Goal: Transaction & Acquisition: Purchase product/service

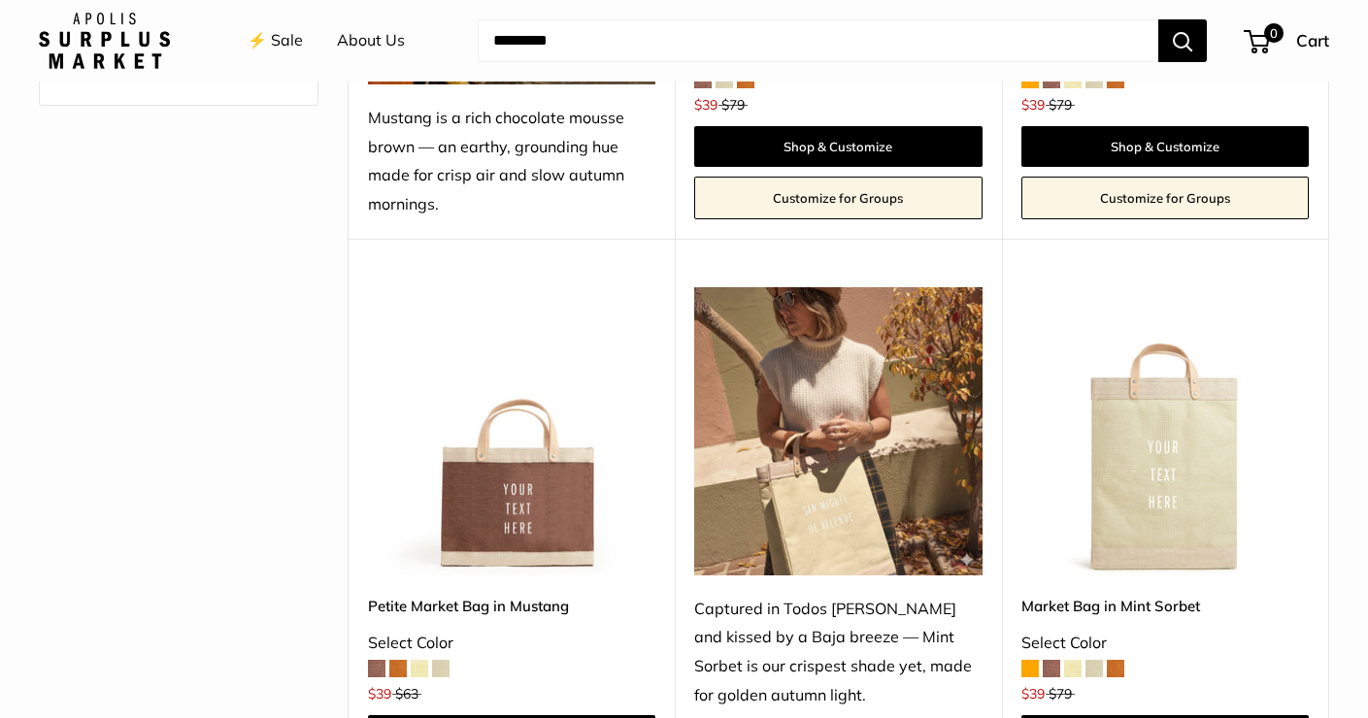
scroll to position [873, 0]
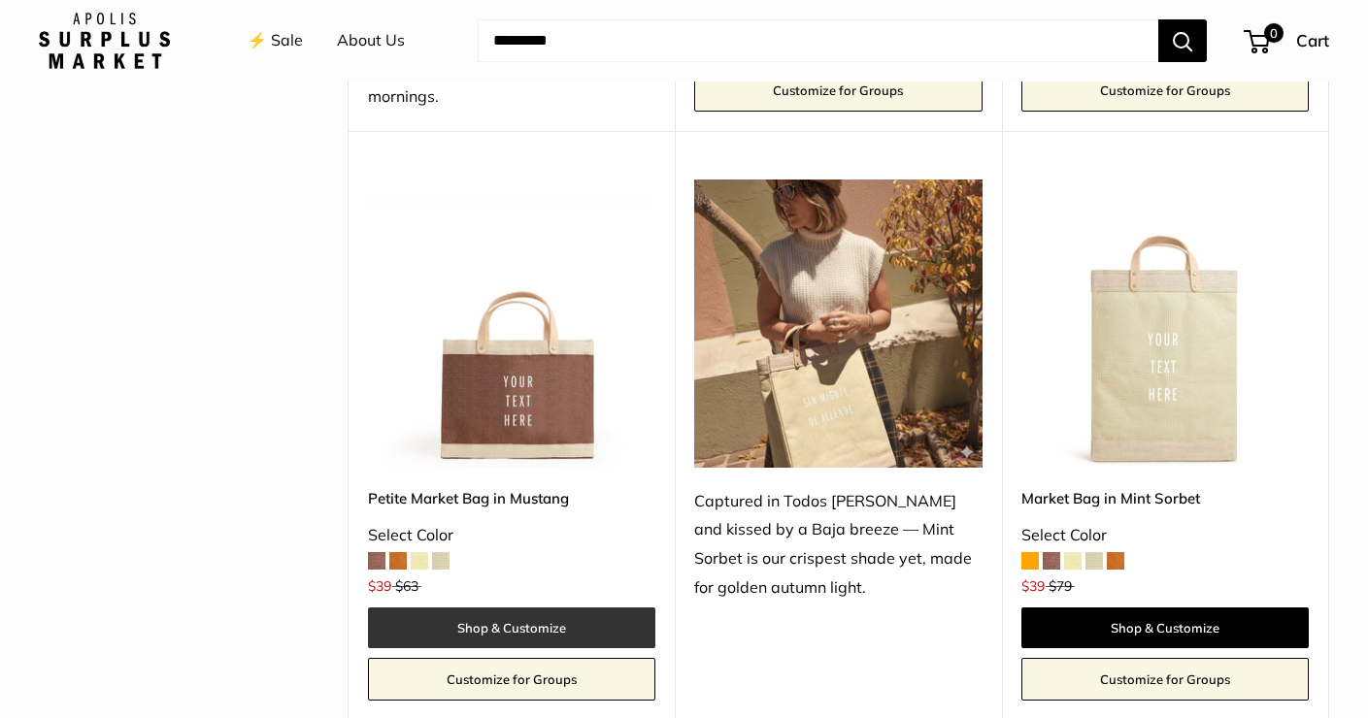
click at [544, 614] on link "Shop & Customize" at bounding box center [511, 628] width 287 height 41
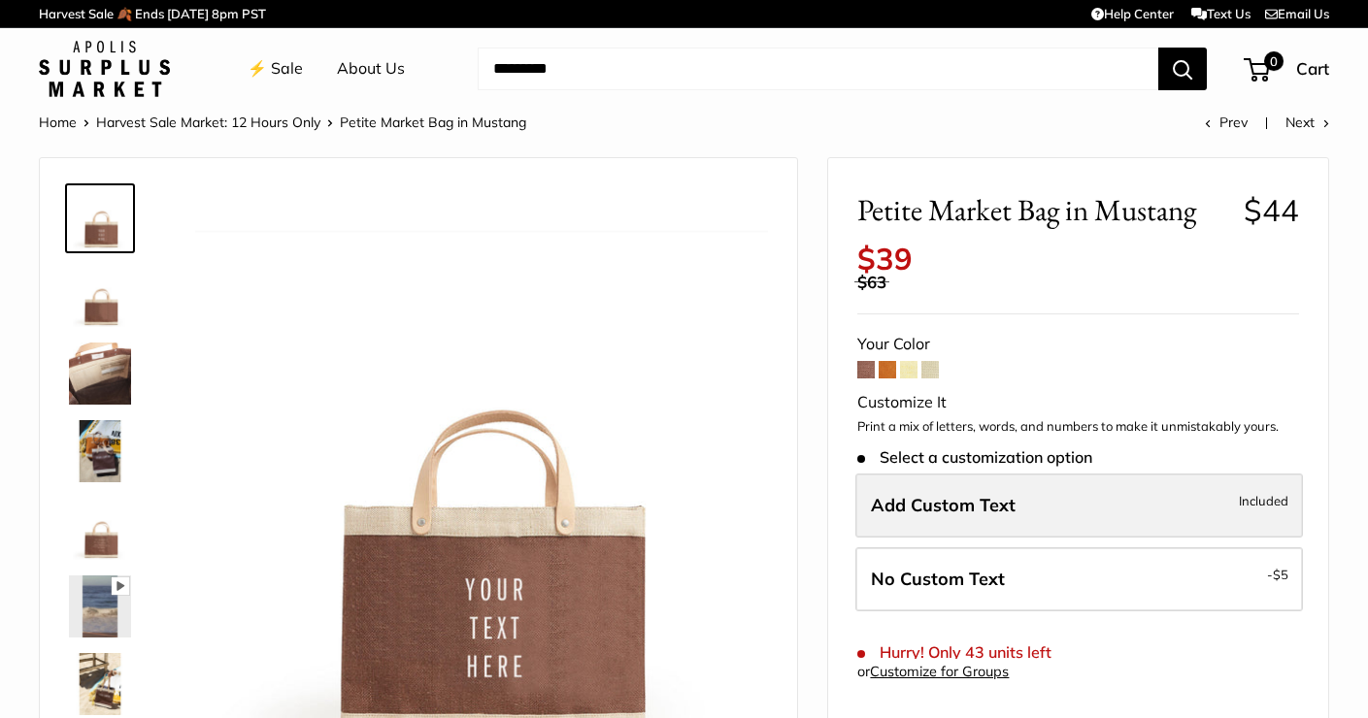
click at [1081, 484] on label "Add Custom Text Included" at bounding box center [1079, 506] width 448 height 64
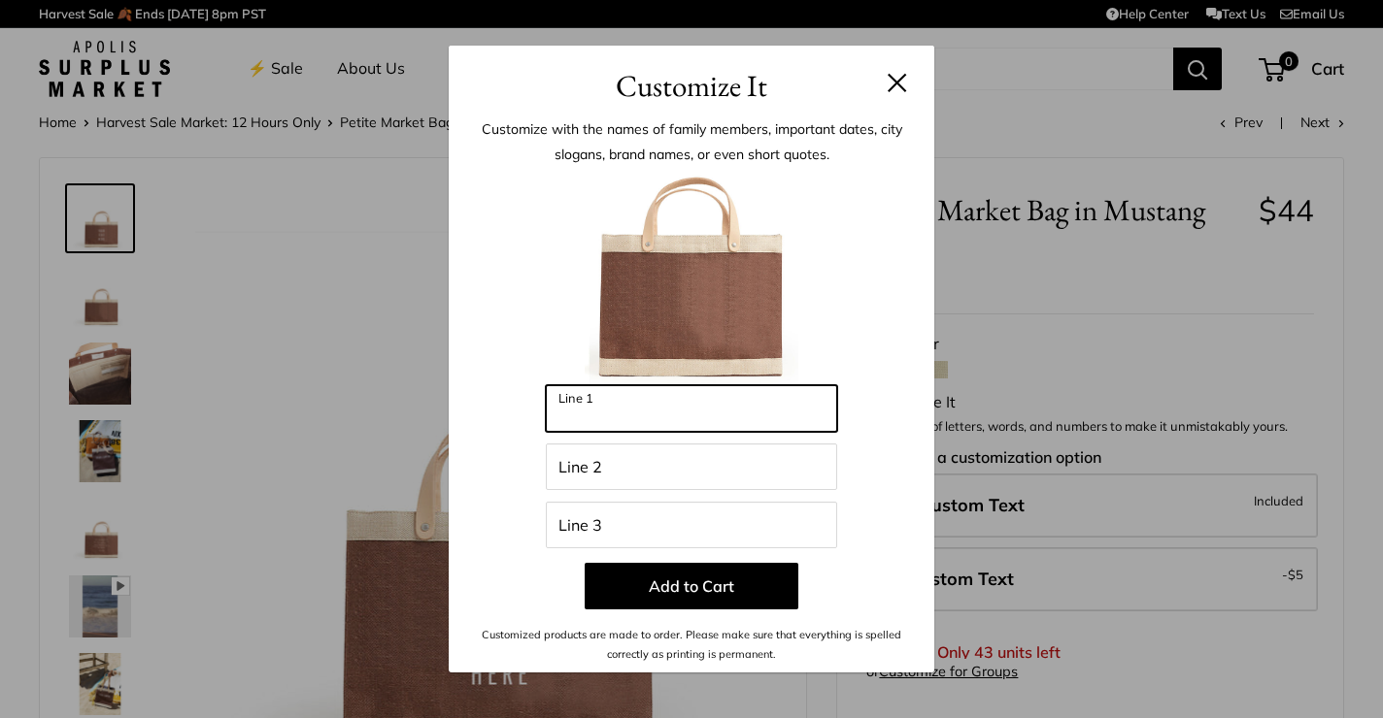
click at [645, 402] on input "Line 1" at bounding box center [691, 408] width 291 height 47
type input "********"
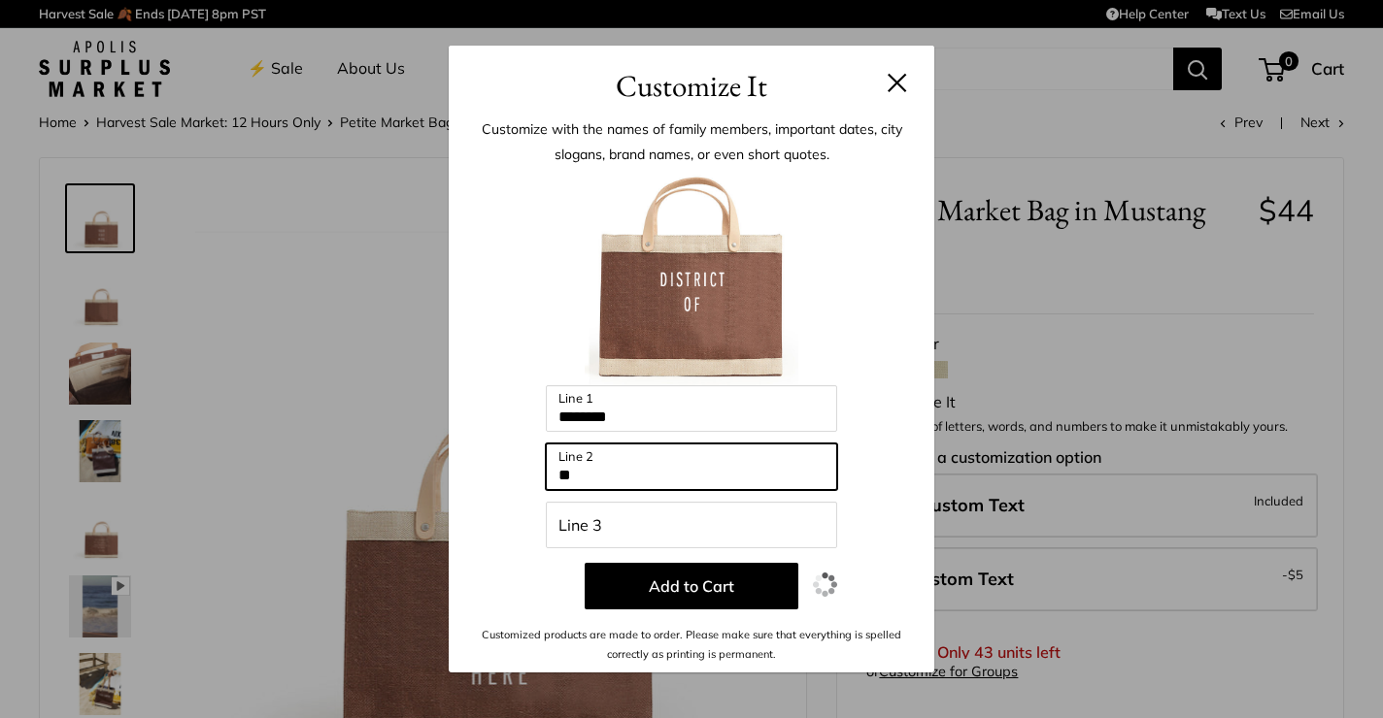
type input "**"
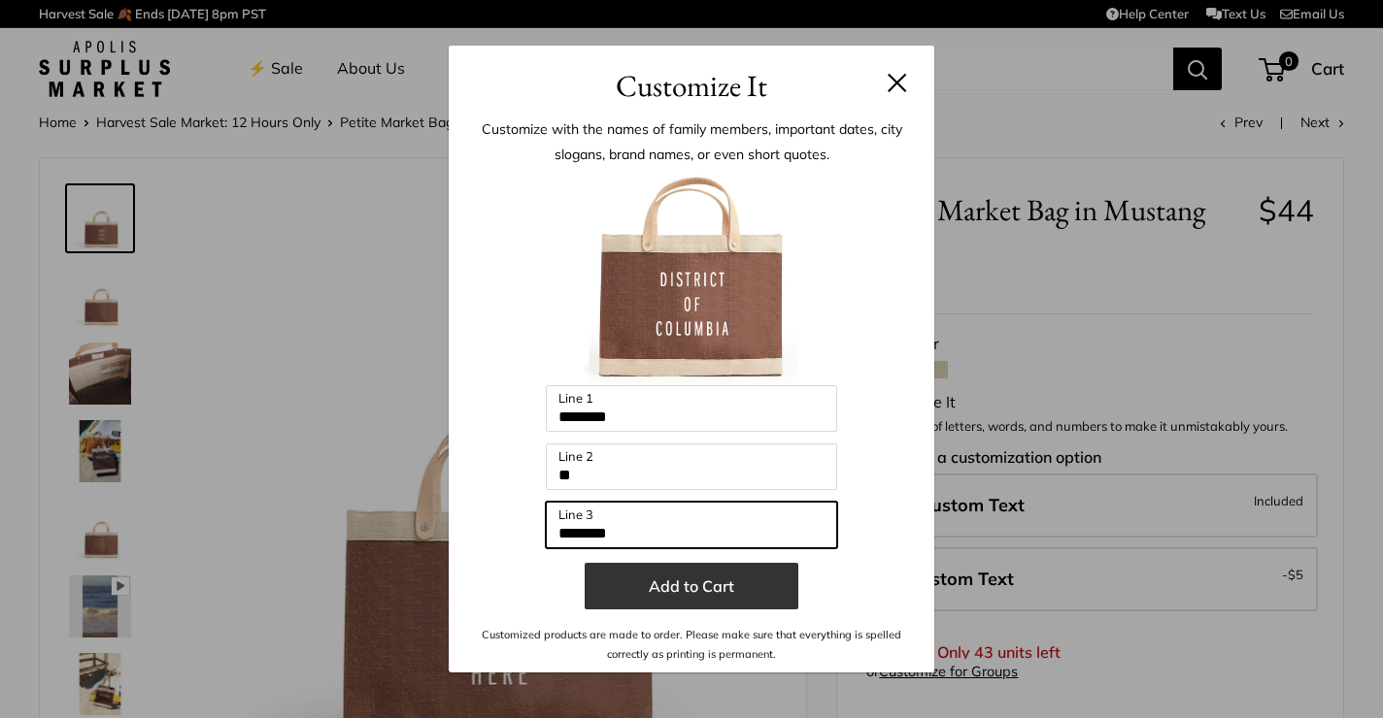
type input "********"
click at [687, 594] on button "Add to Cart" at bounding box center [691, 586] width 214 height 47
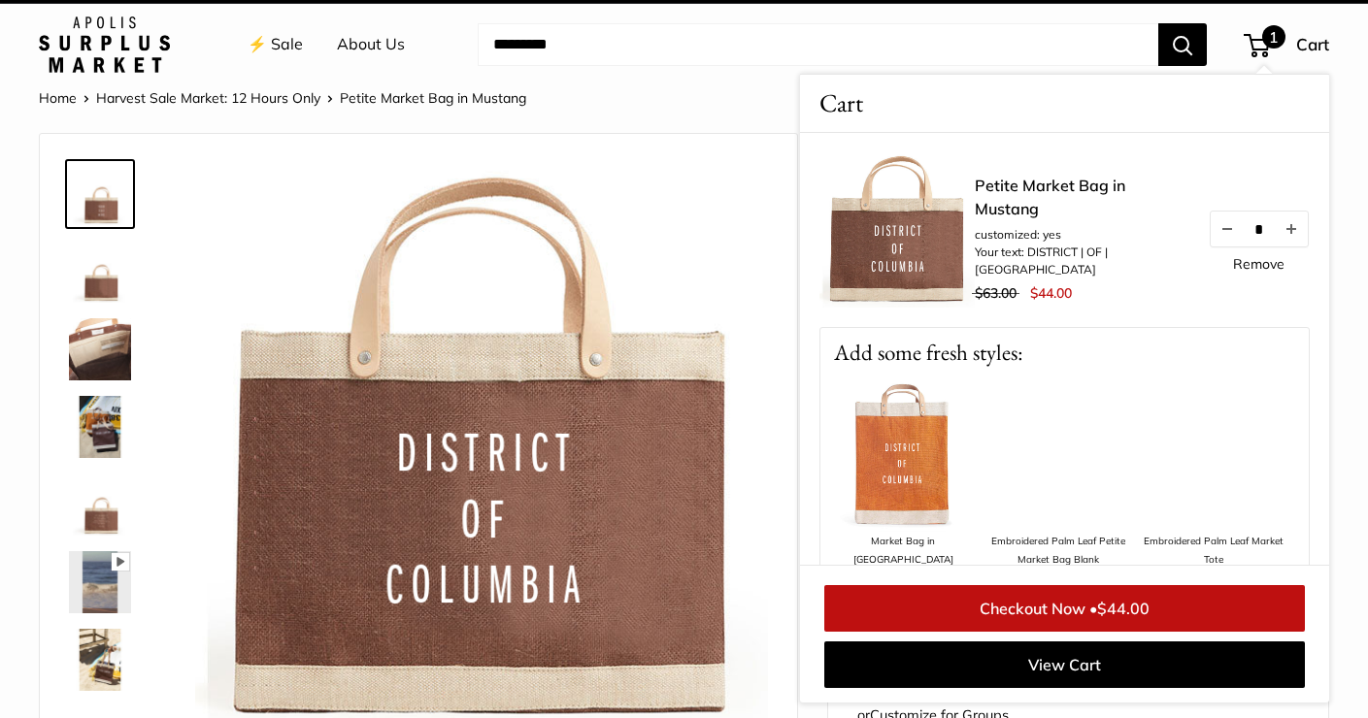
scroll to position [61, 0]
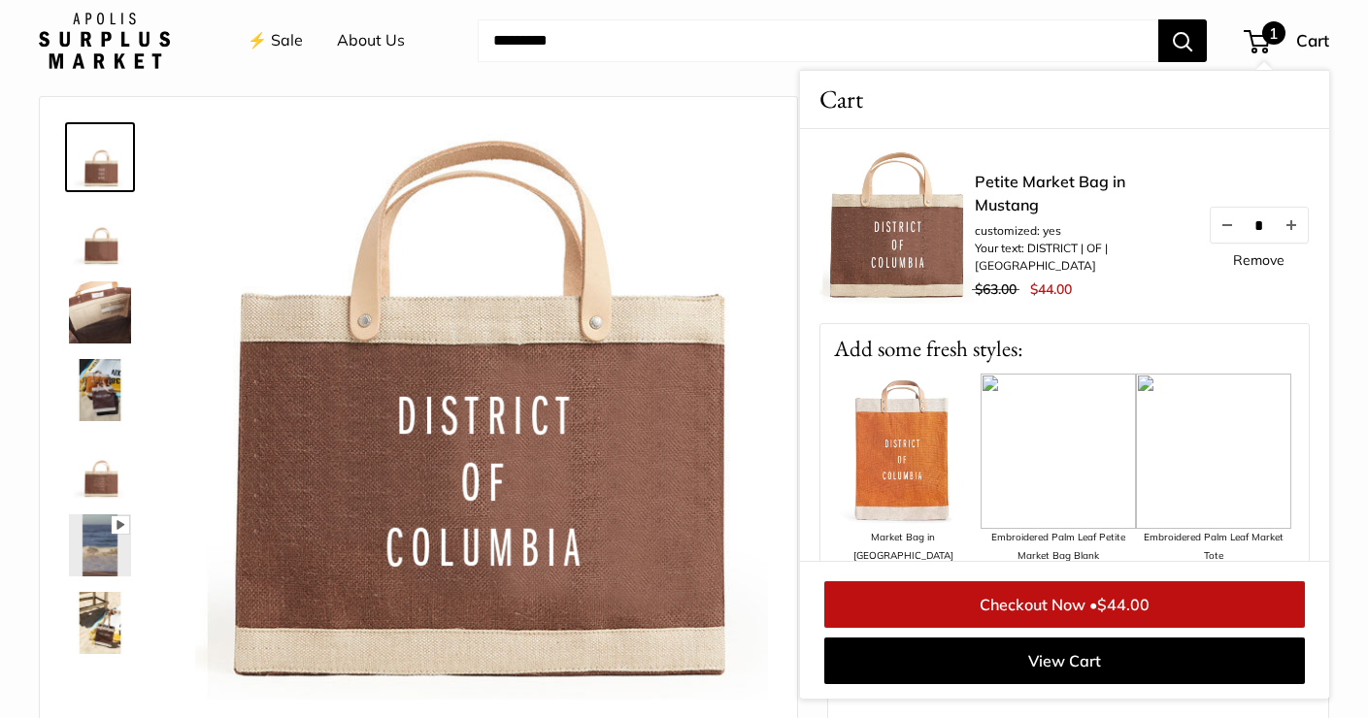
click at [108, 241] on img at bounding box center [100, 235] width 62 height 62
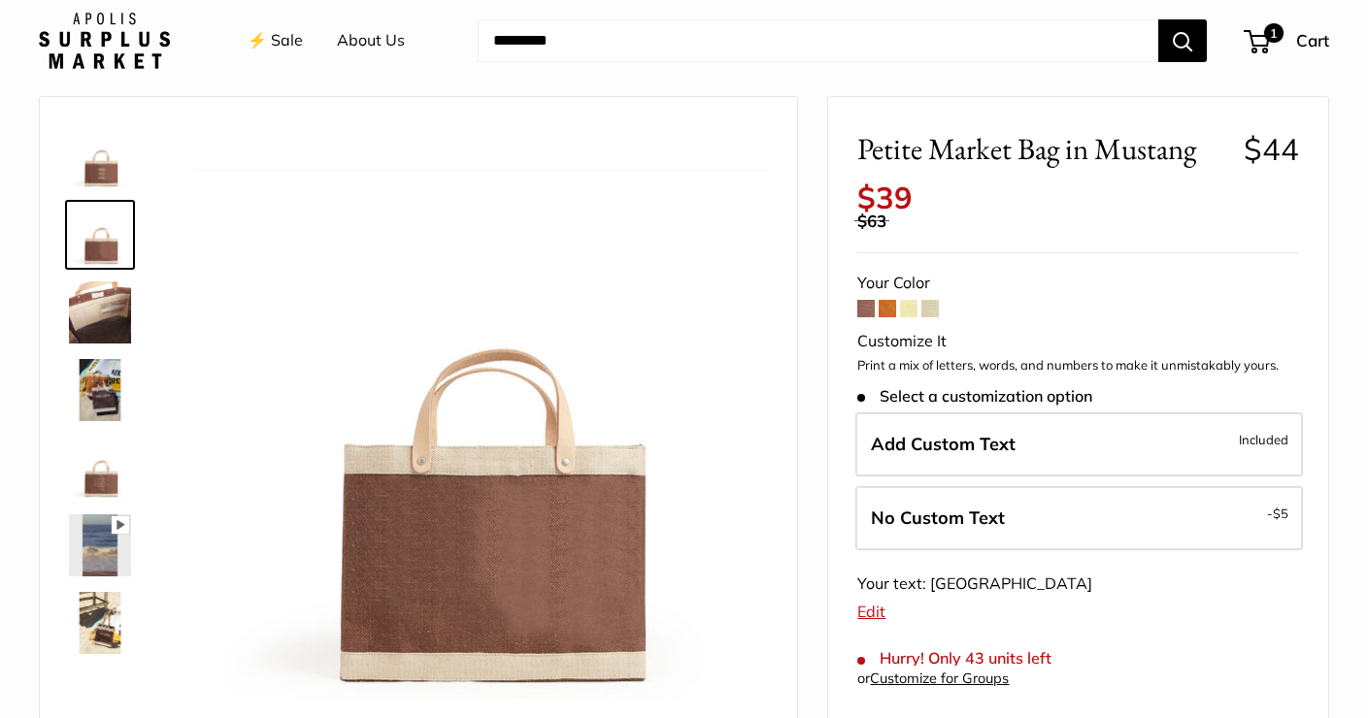
click at [92, 318] on img at bounding box center [100, 313] width 62 height 62
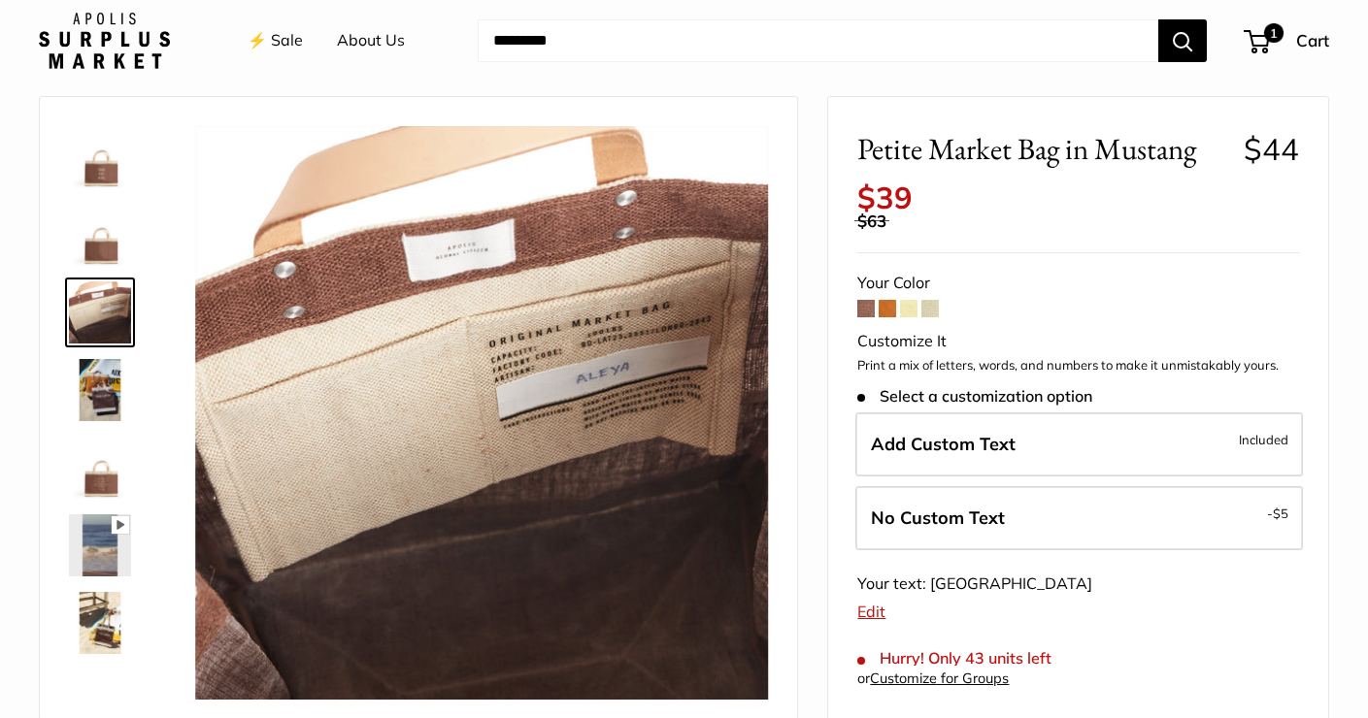
click at [99, 376] on img at bounding box center [100, 390] width 62 height 62
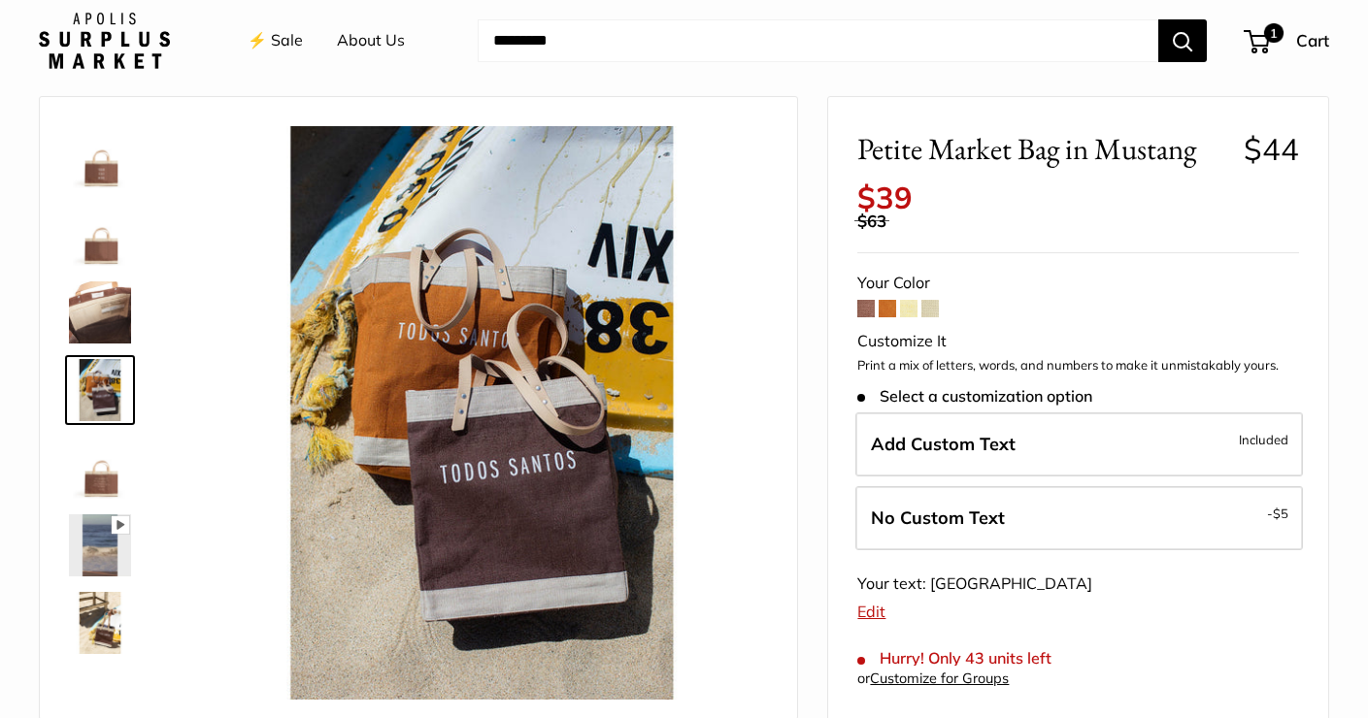
click at [91, 479] on img at bounding box center [100, 468] width 62 height 62
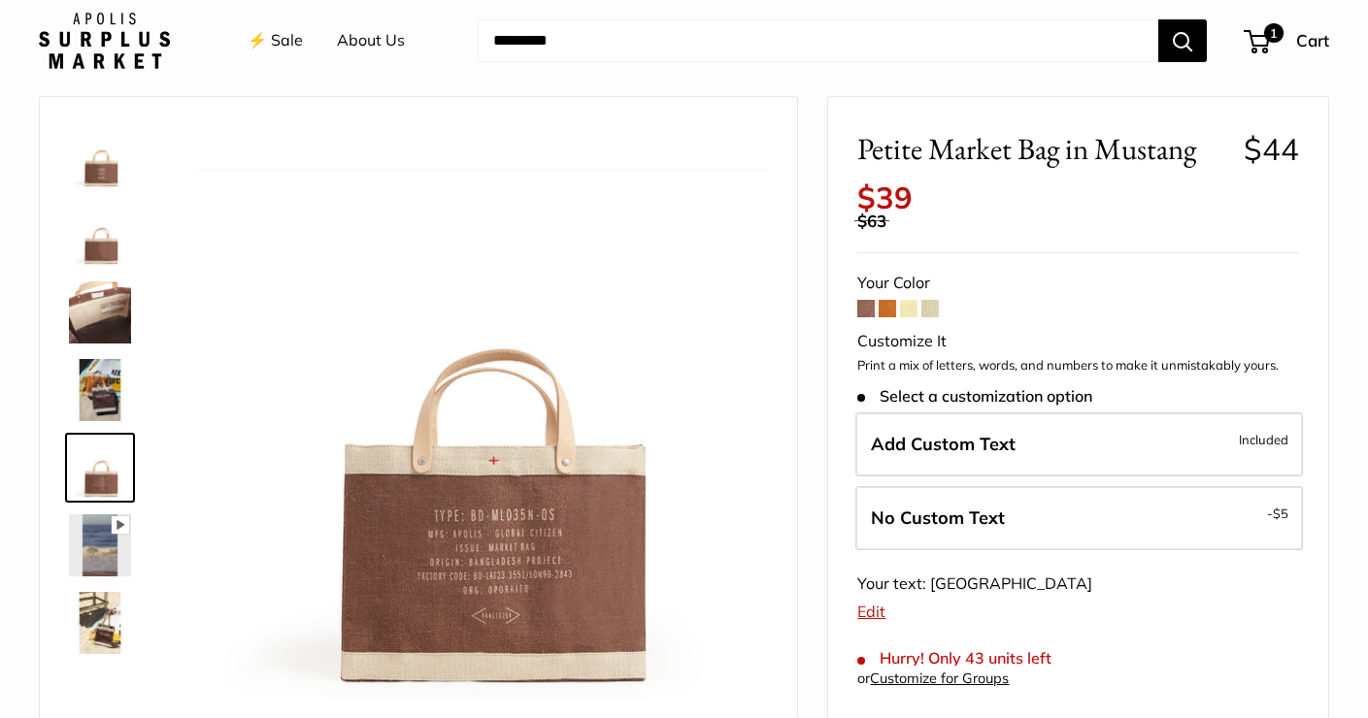
click at [112, 617] on img at bounding box center [100, 623] width 62 height 62
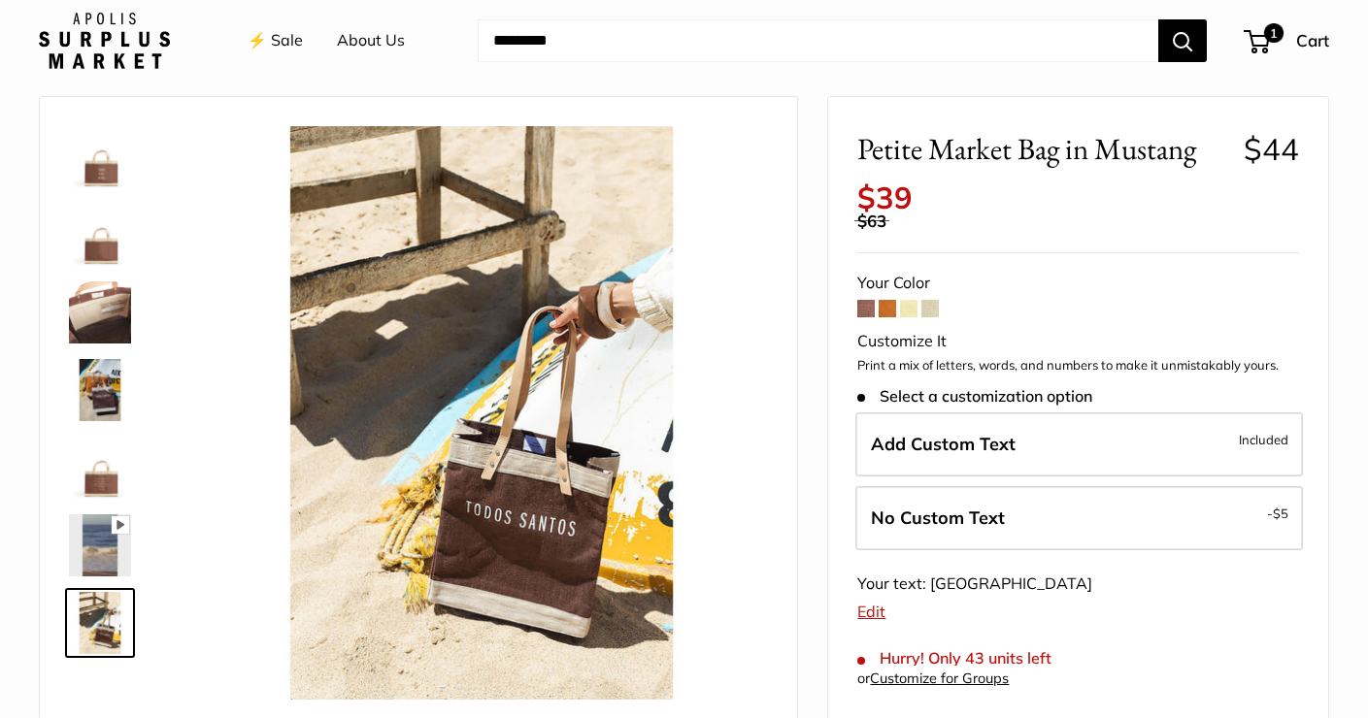
click at [89, 167] on img at bounding box center [100, 157] width 62 height 62
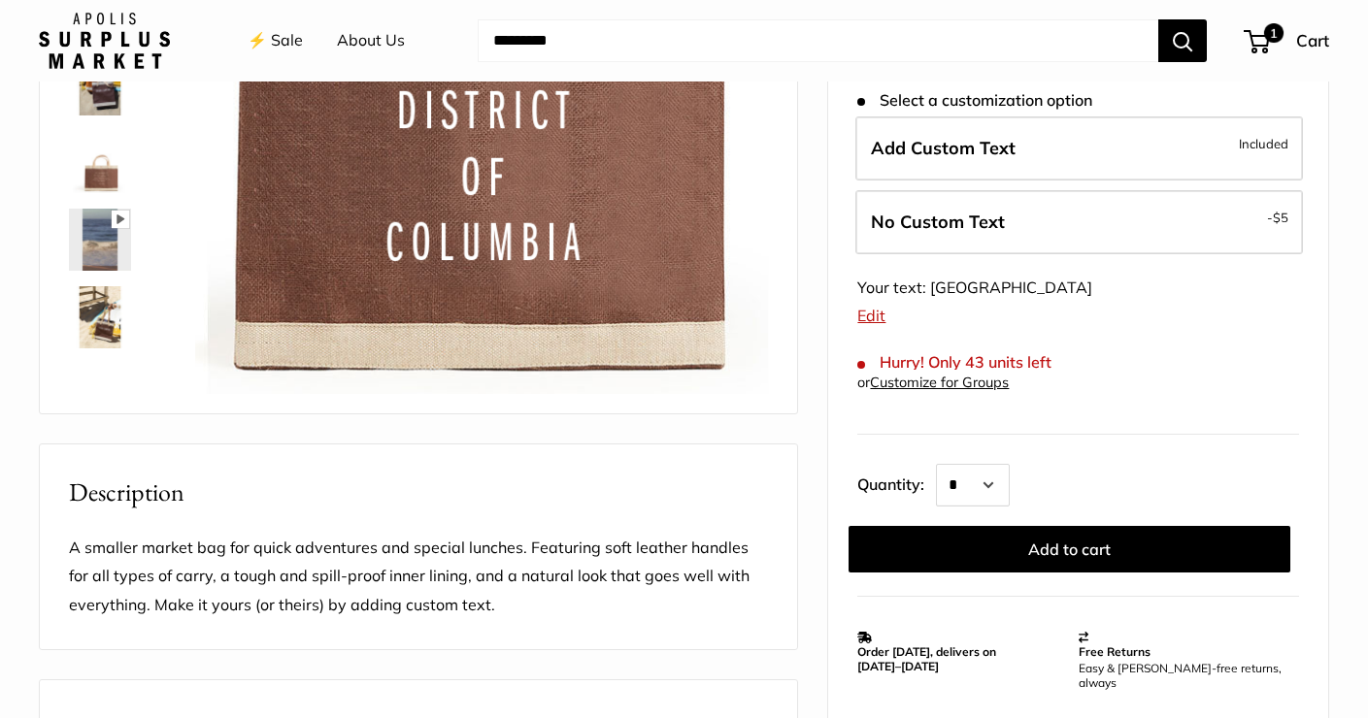
scroll to position [363, 0]
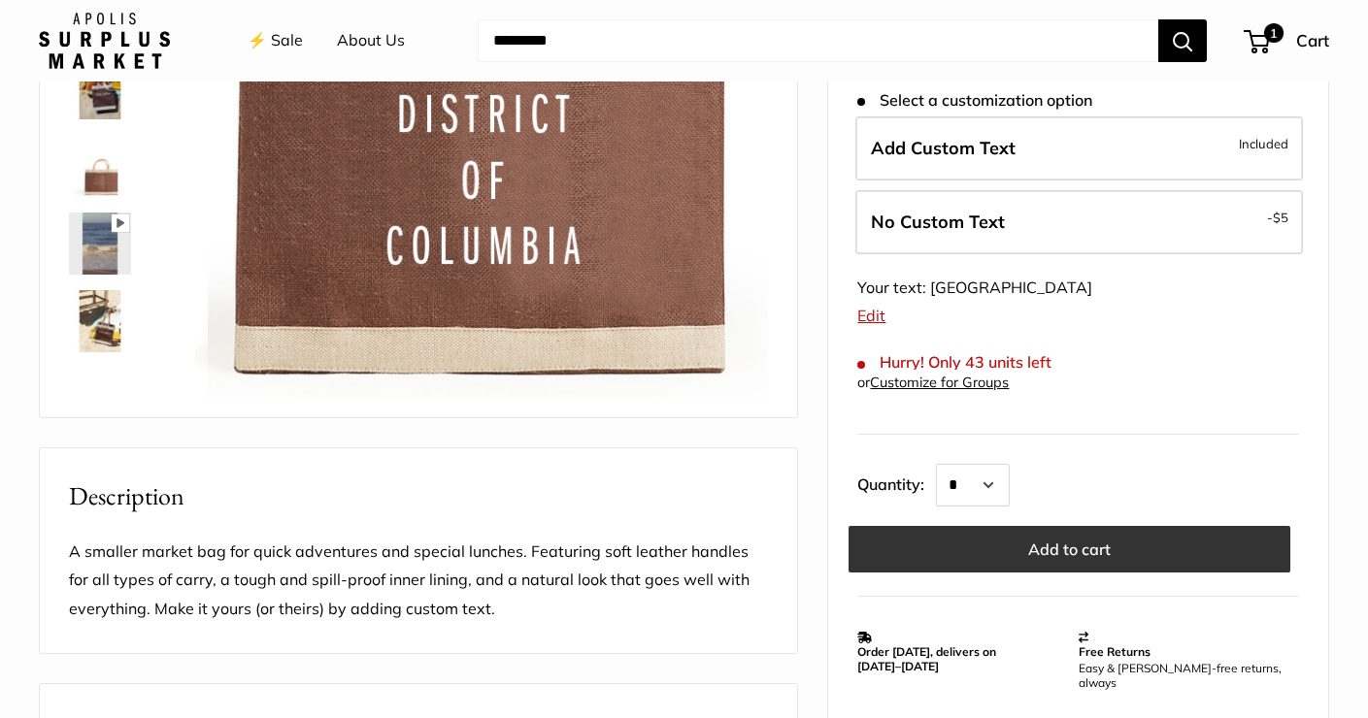
click at [1072, 530] on button "Add to cart" at bounding box center [1070, 549] width 442 height 47
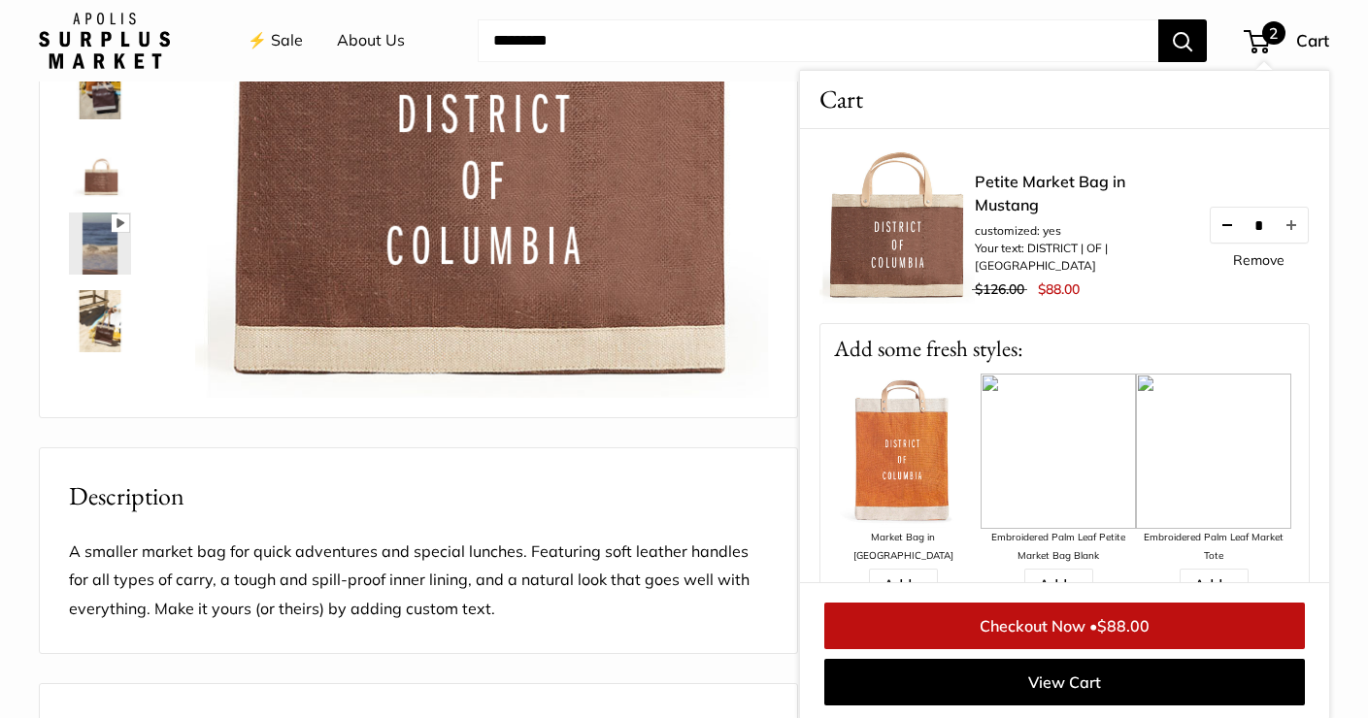
click at [1211, 227] on button "Decrease quantity by 1" at bounding box center [1227, 225] width 33 height 35
click at [1071, 624] on link "Checkout Now • $44.00" at bounding box center [1064, 626] width 481 height 47
